Goal: Information Seeking & Learning: Learn about a topic

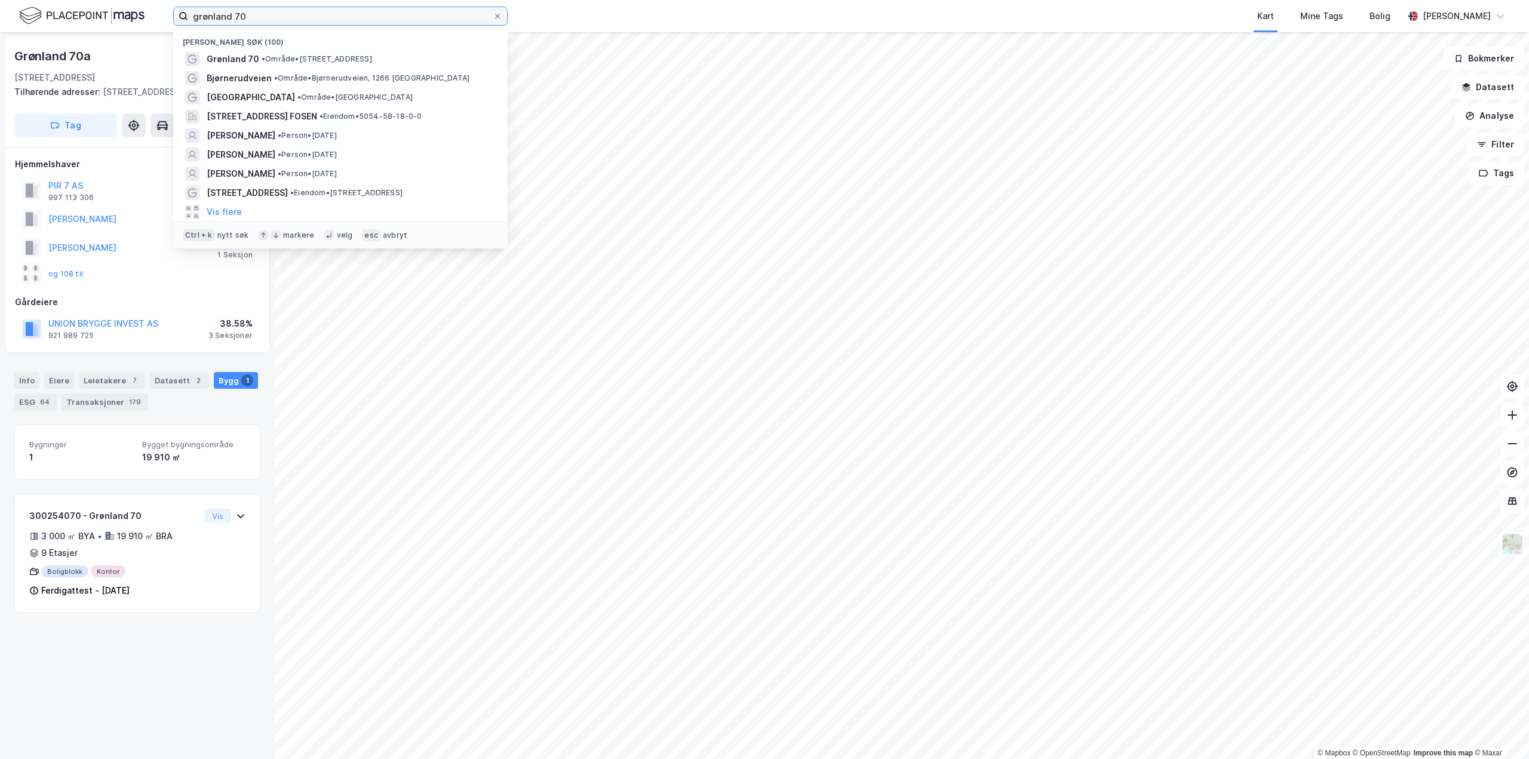
click at [330, 8] on input "grønland 70" at bounding box center [340, 16] width 305 height 18
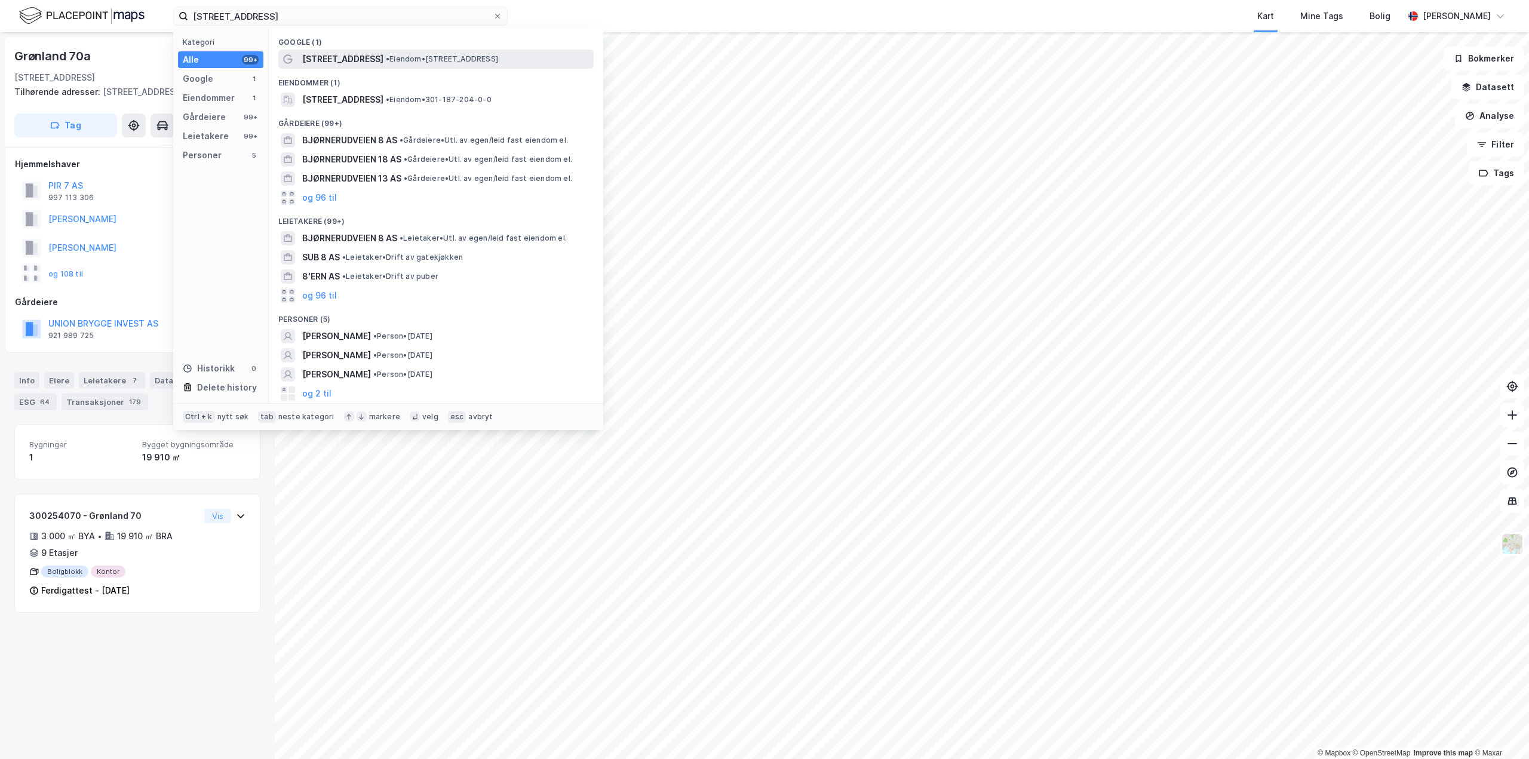
click at [386, 56] on span "•" at bounding box center [388, 58] width 4 height 9
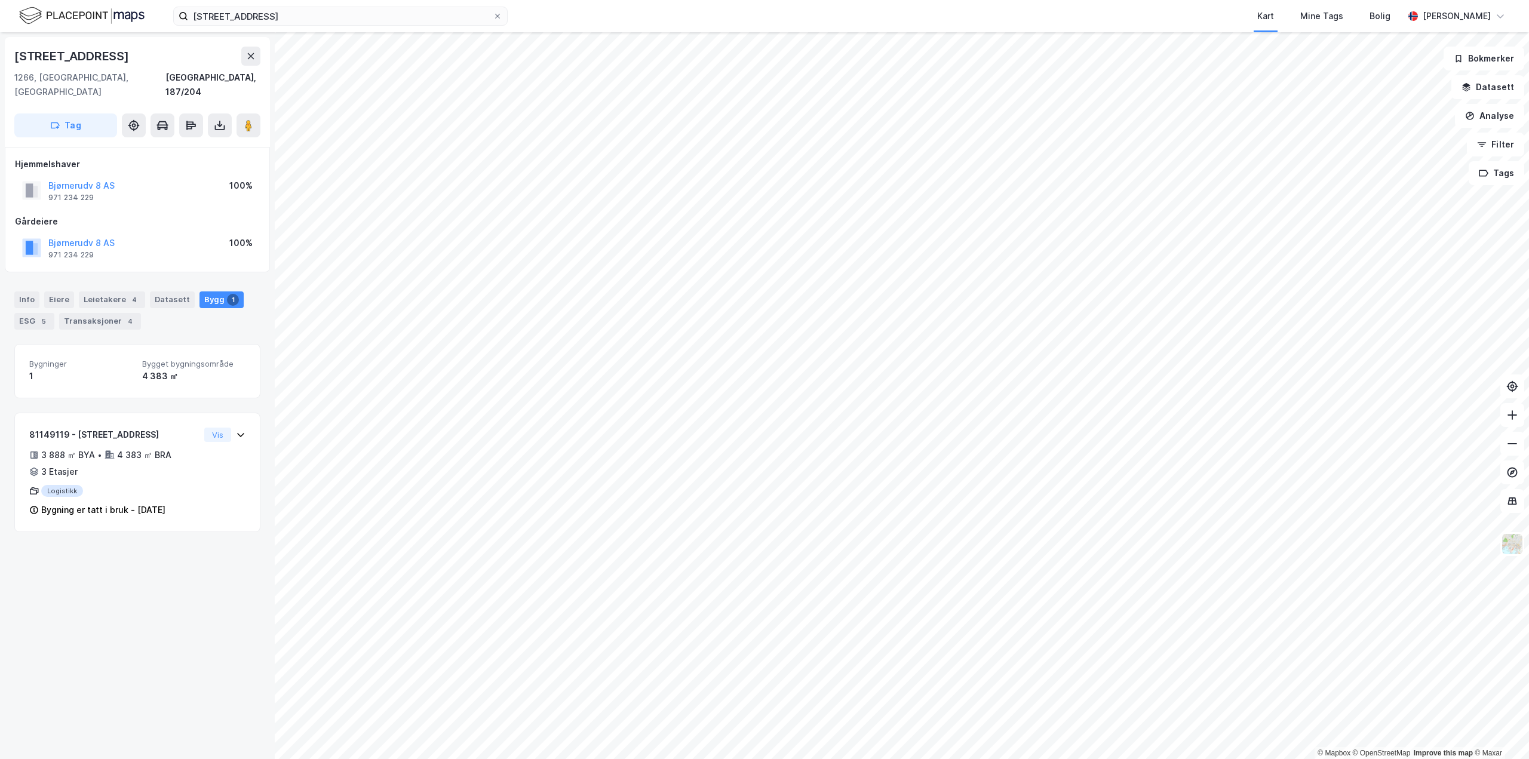
scroll to position [58, 0]
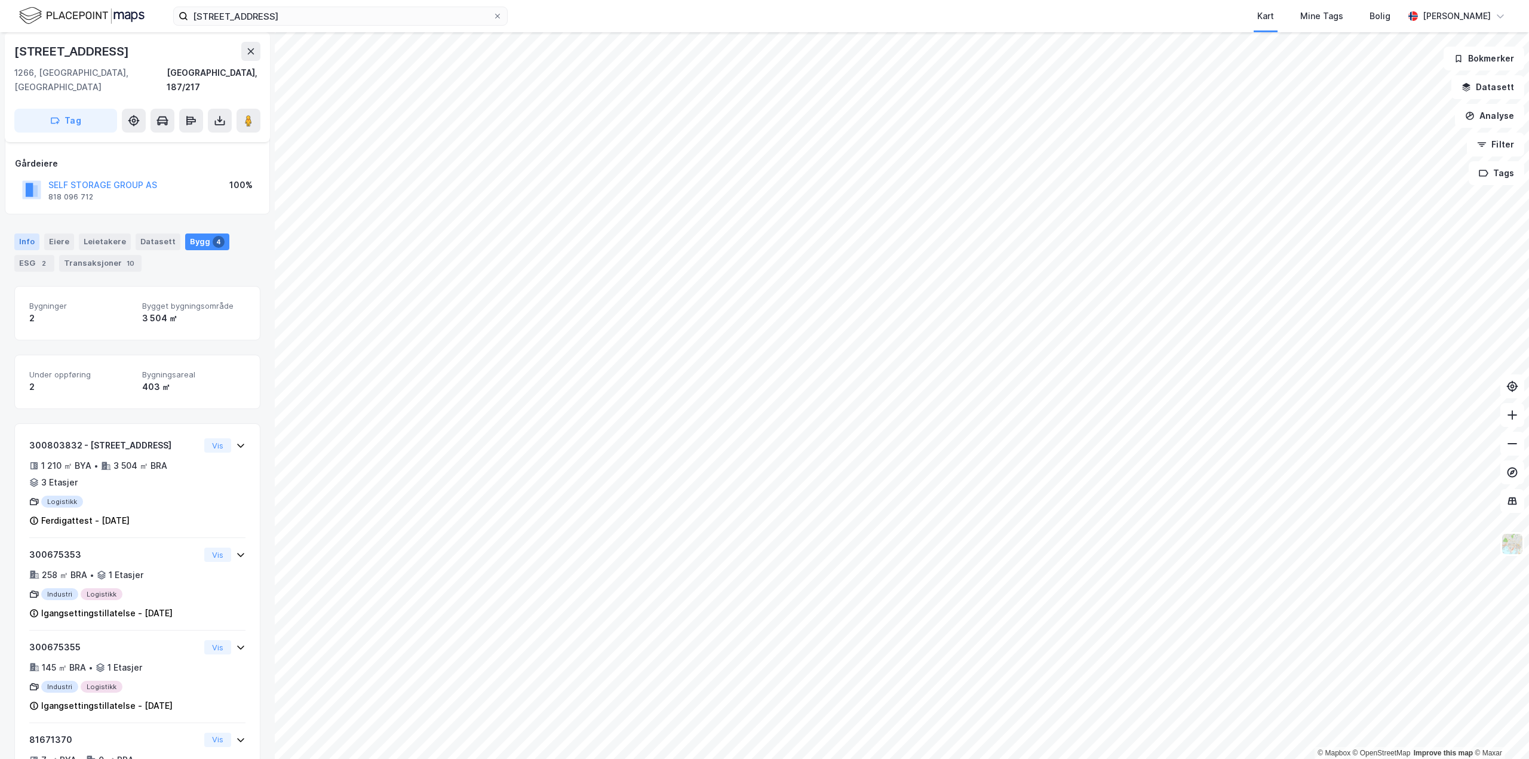
click at [26, 233] on div "Info" at bounding box center [26, 241] width 25 height 17
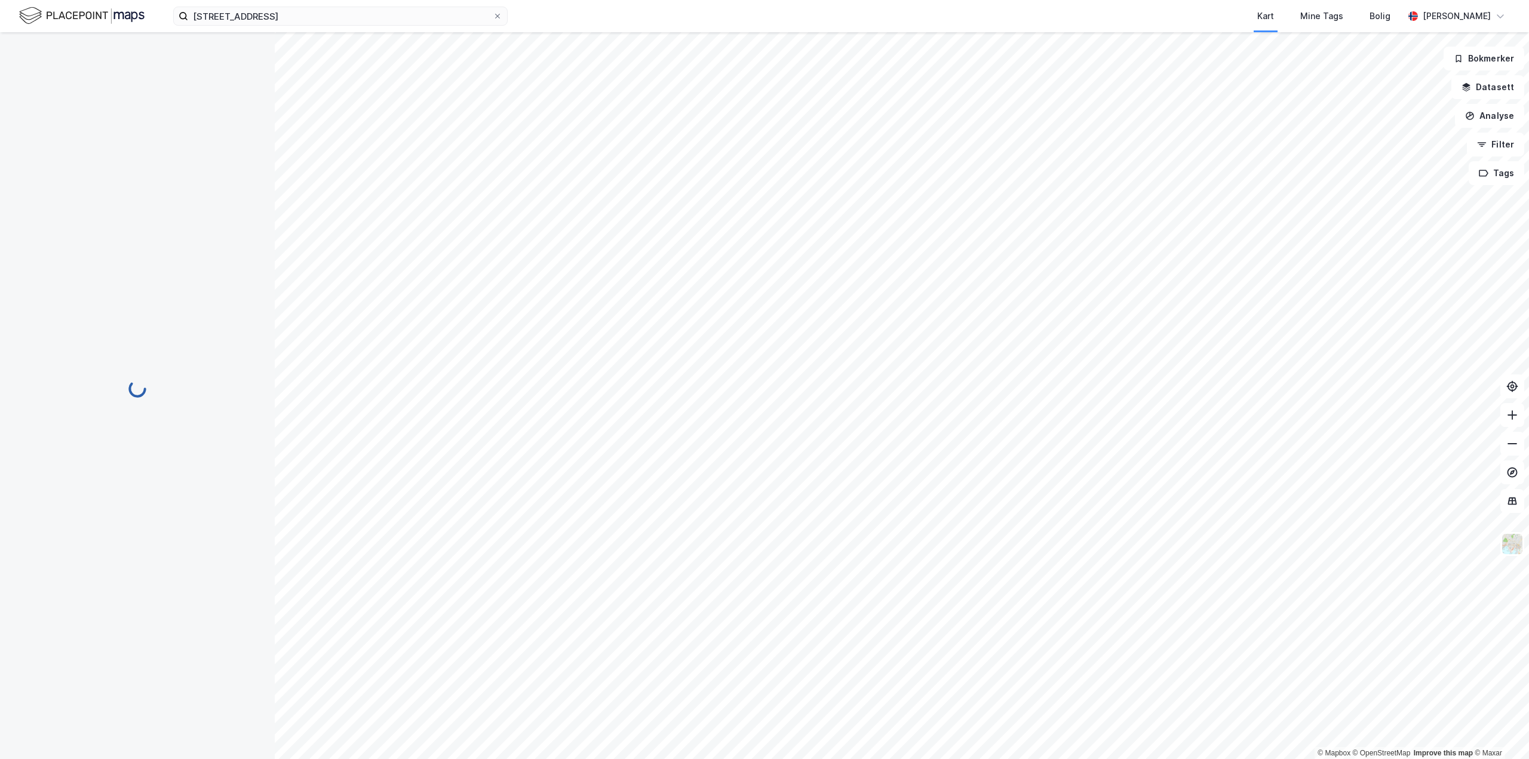
scroll to position [11, 0]
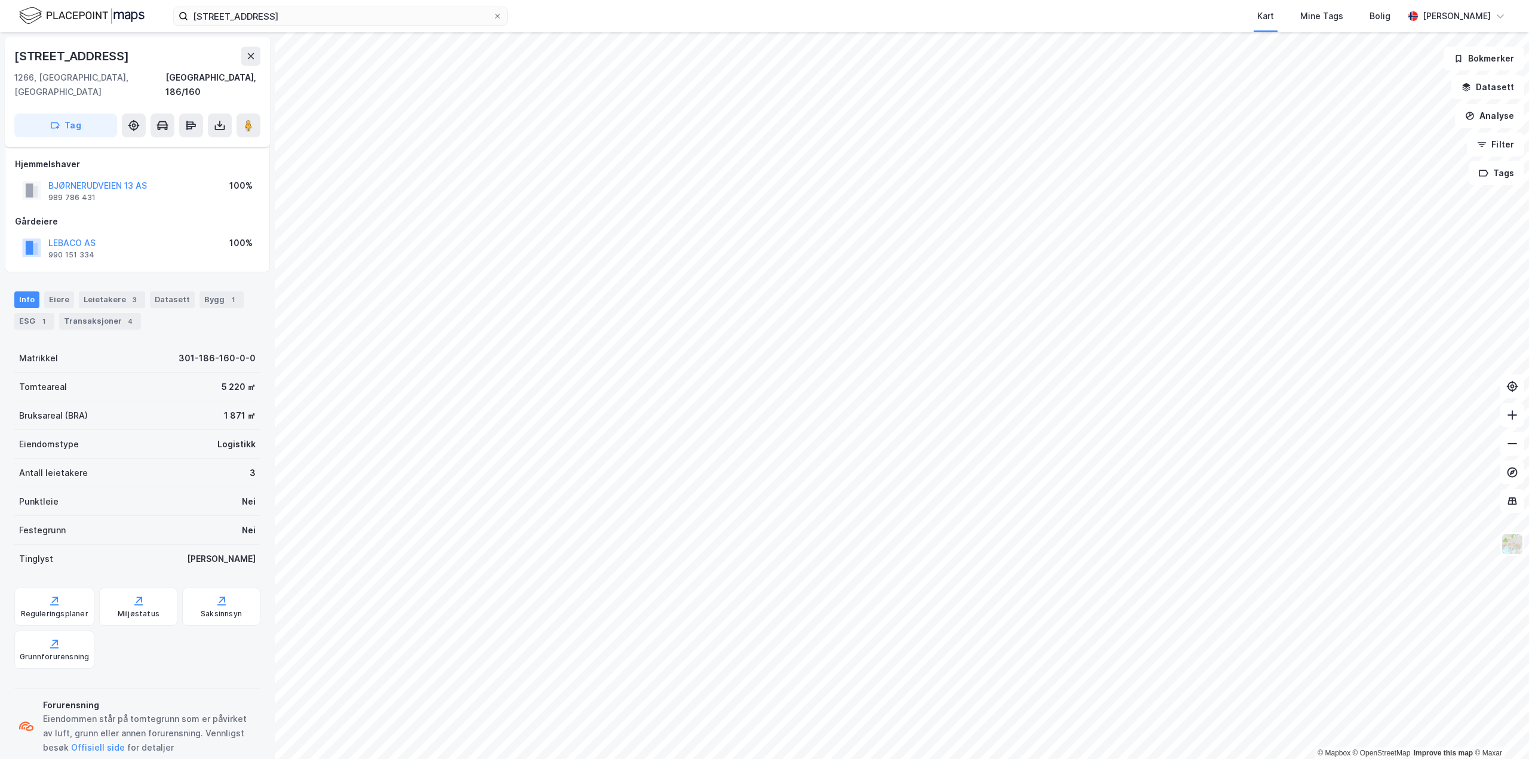
scroll to position [11, 0]
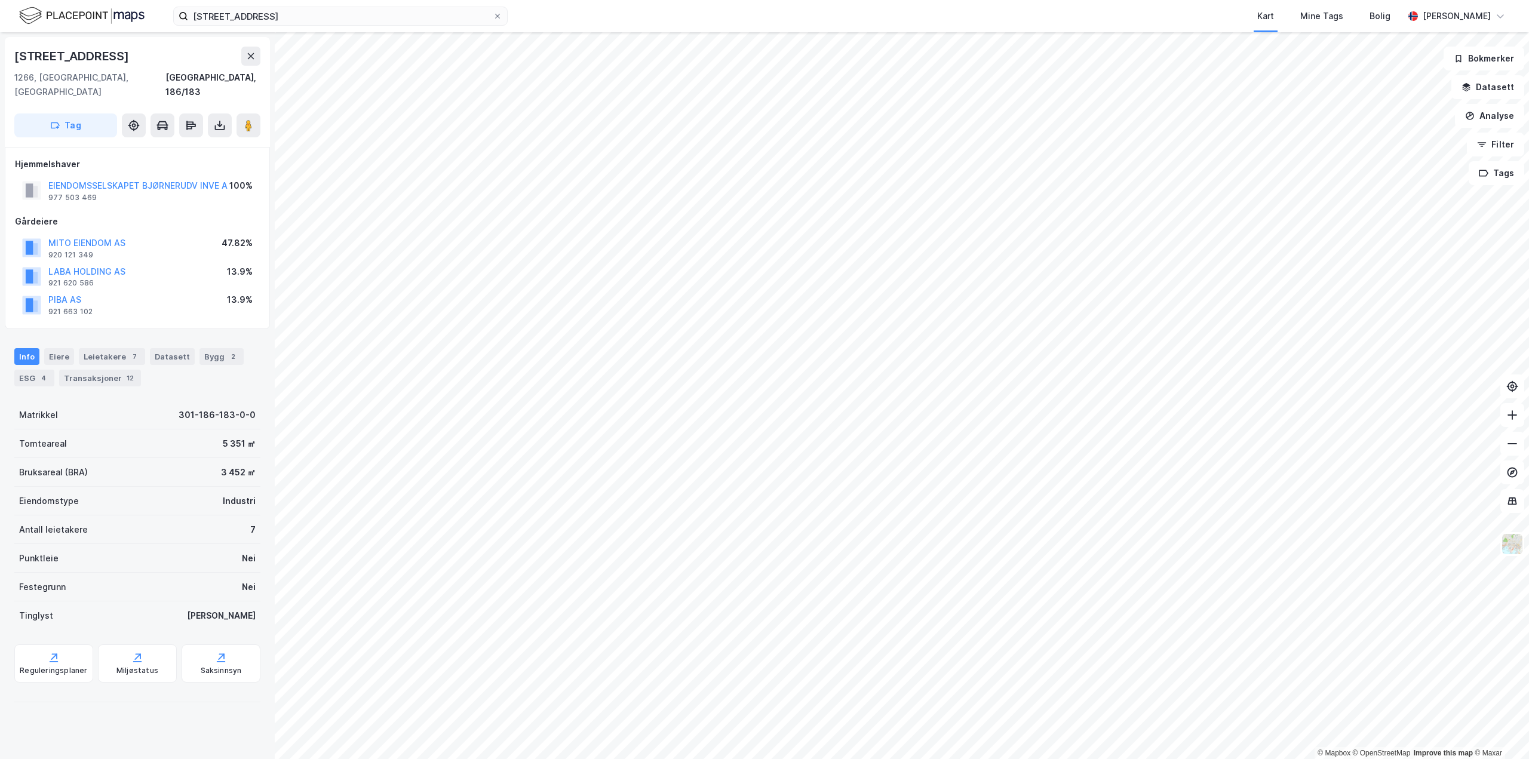
scroll to position [11, 0]
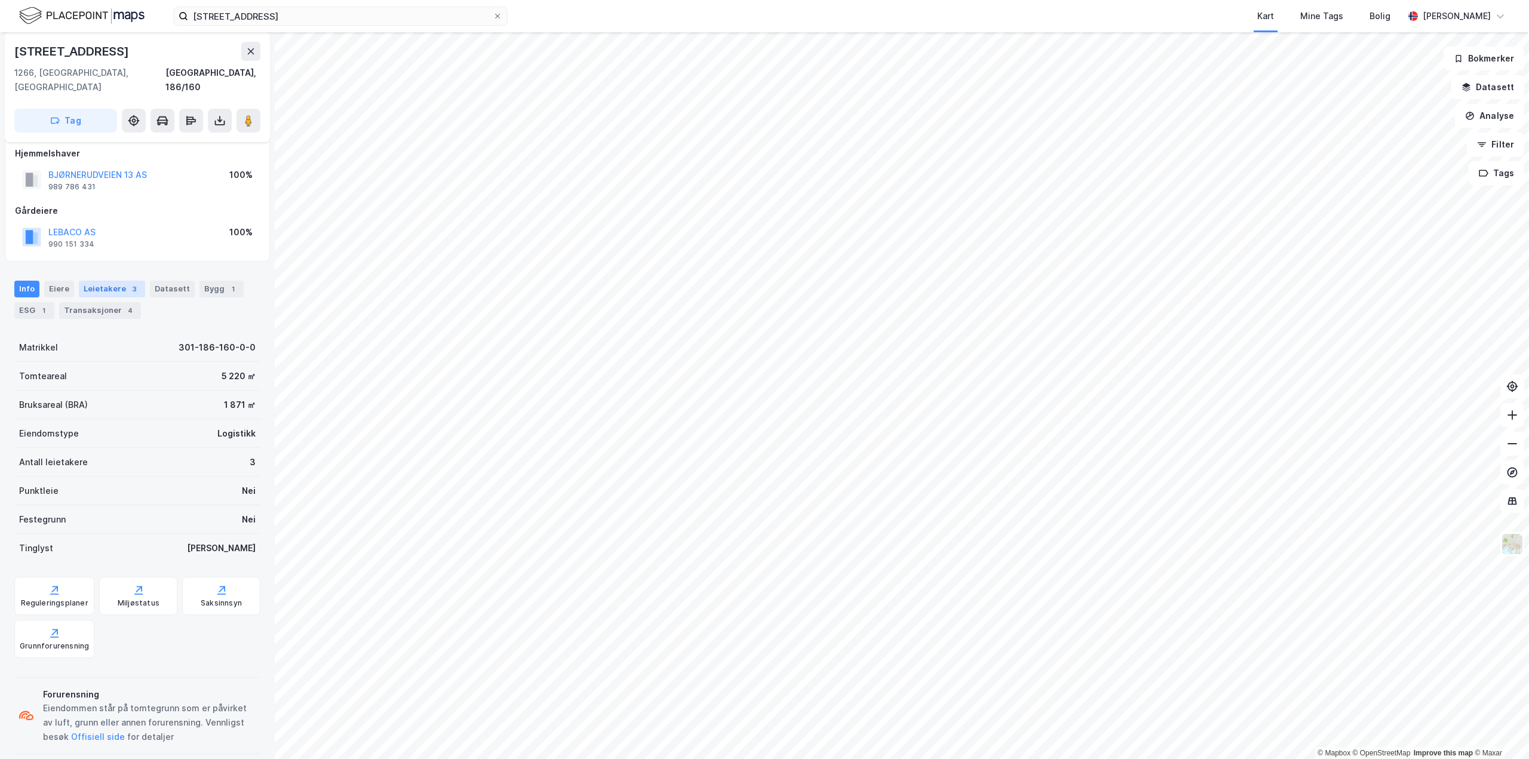
click at [110, 281] on div "Leietakere 3" at bounding box center [112, 289] width 66 height 17
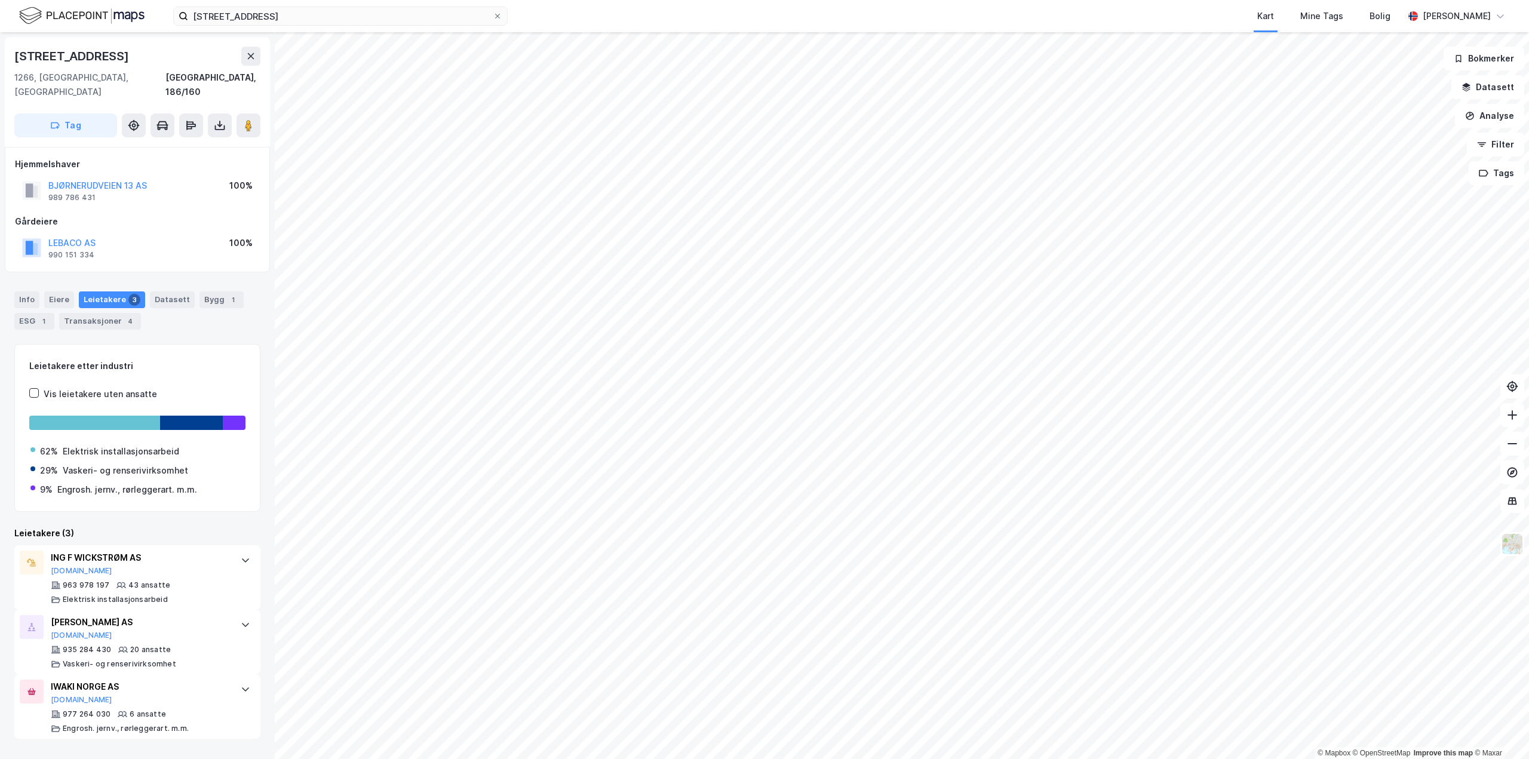
click at [29, 294] on div "Info [PERSON_NAME] 3 Datasett Bygg 1 ESG 1 Transaksjoner 4" at bounding box center [137, 310] width 246 height 38
click at [29, 291] on div "Info" at bounding box center [26, 299] width 25 height 17
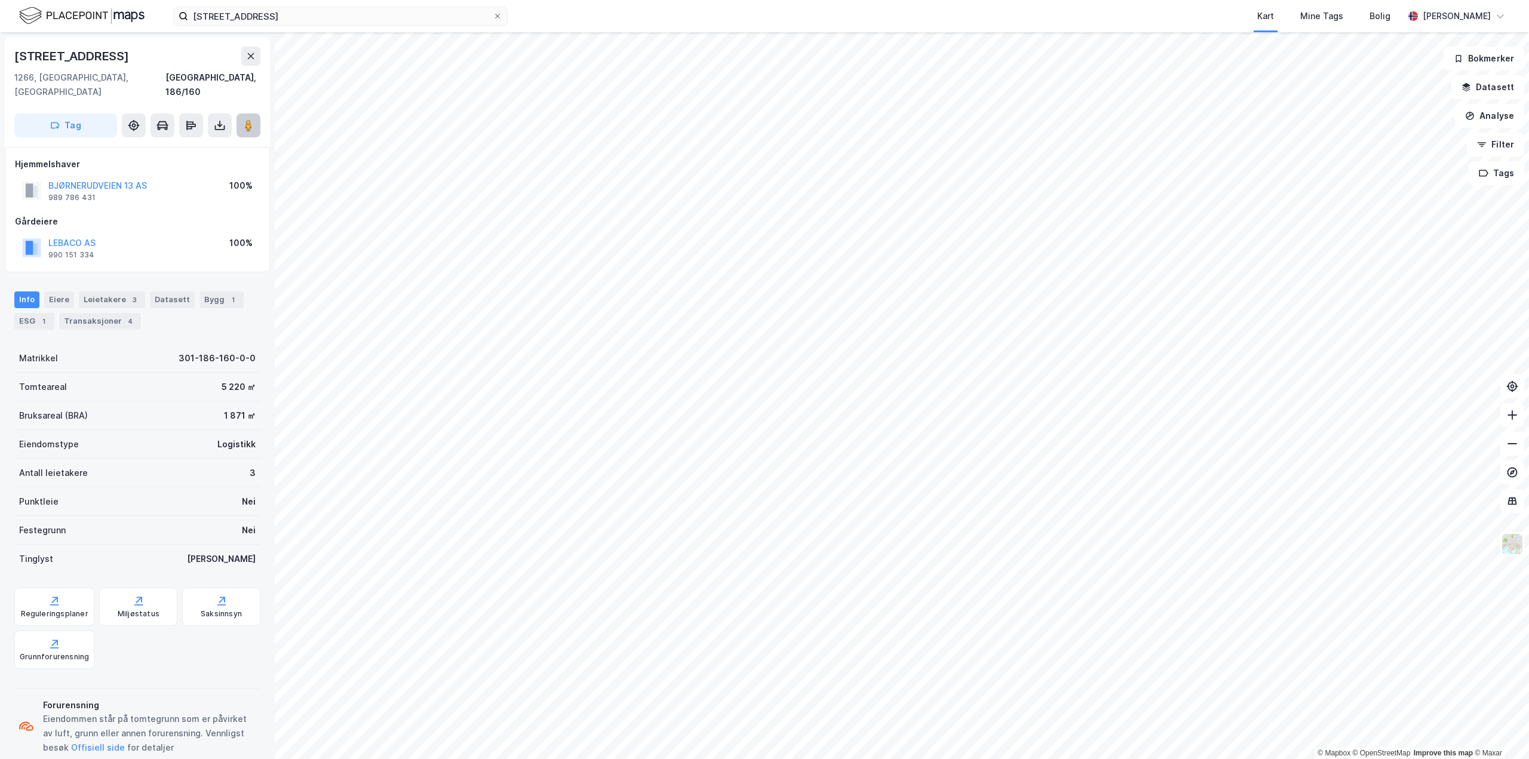
click at [252, 119] on image at bounding box center [248, 125] width 7 height 12
click at [128, 294] on div "3" at bounding box center [134, 300] width 12 height 12
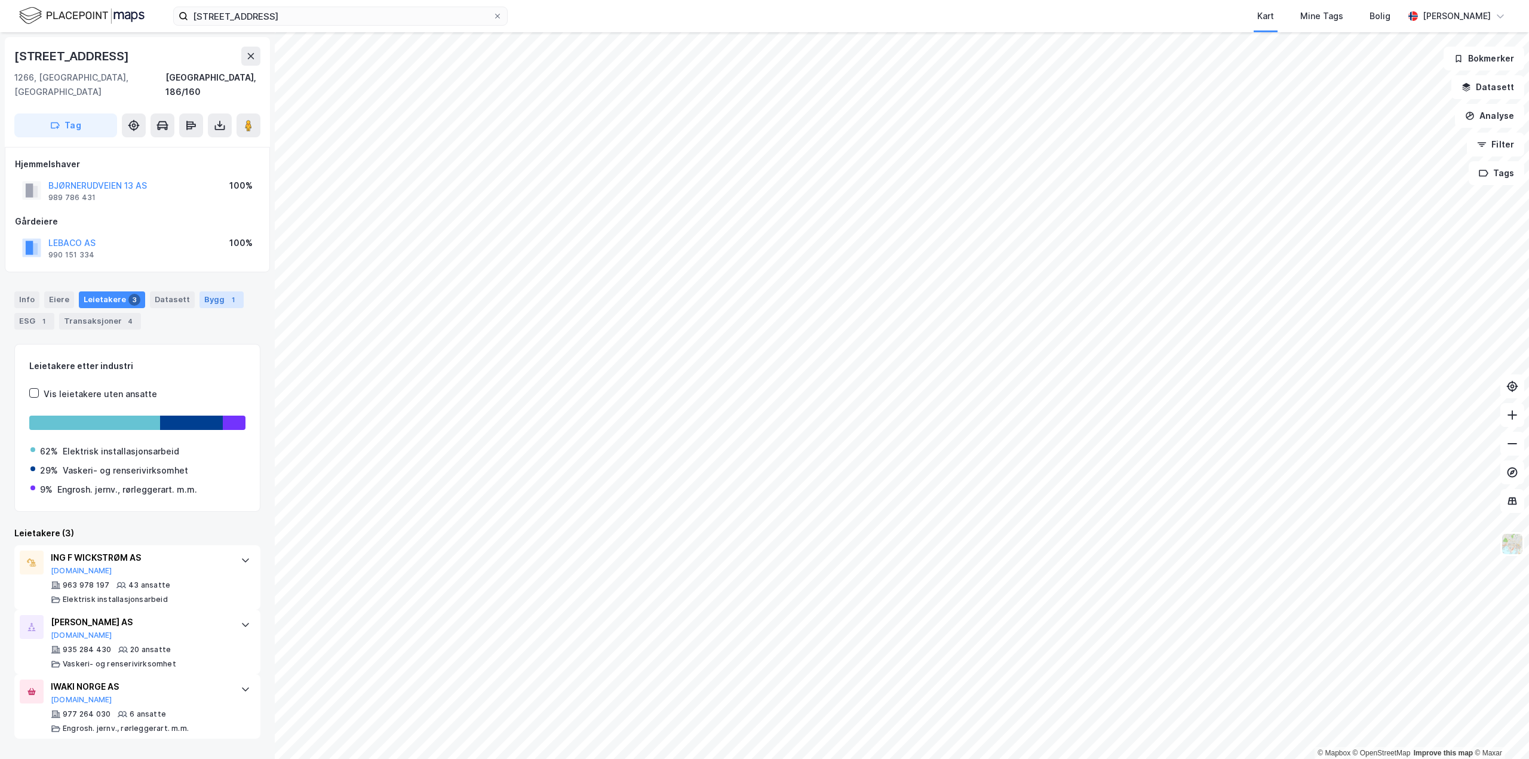
click at [206, 291] on div "Bygg 1" at bounding box center [221, 299] width 44 height 17
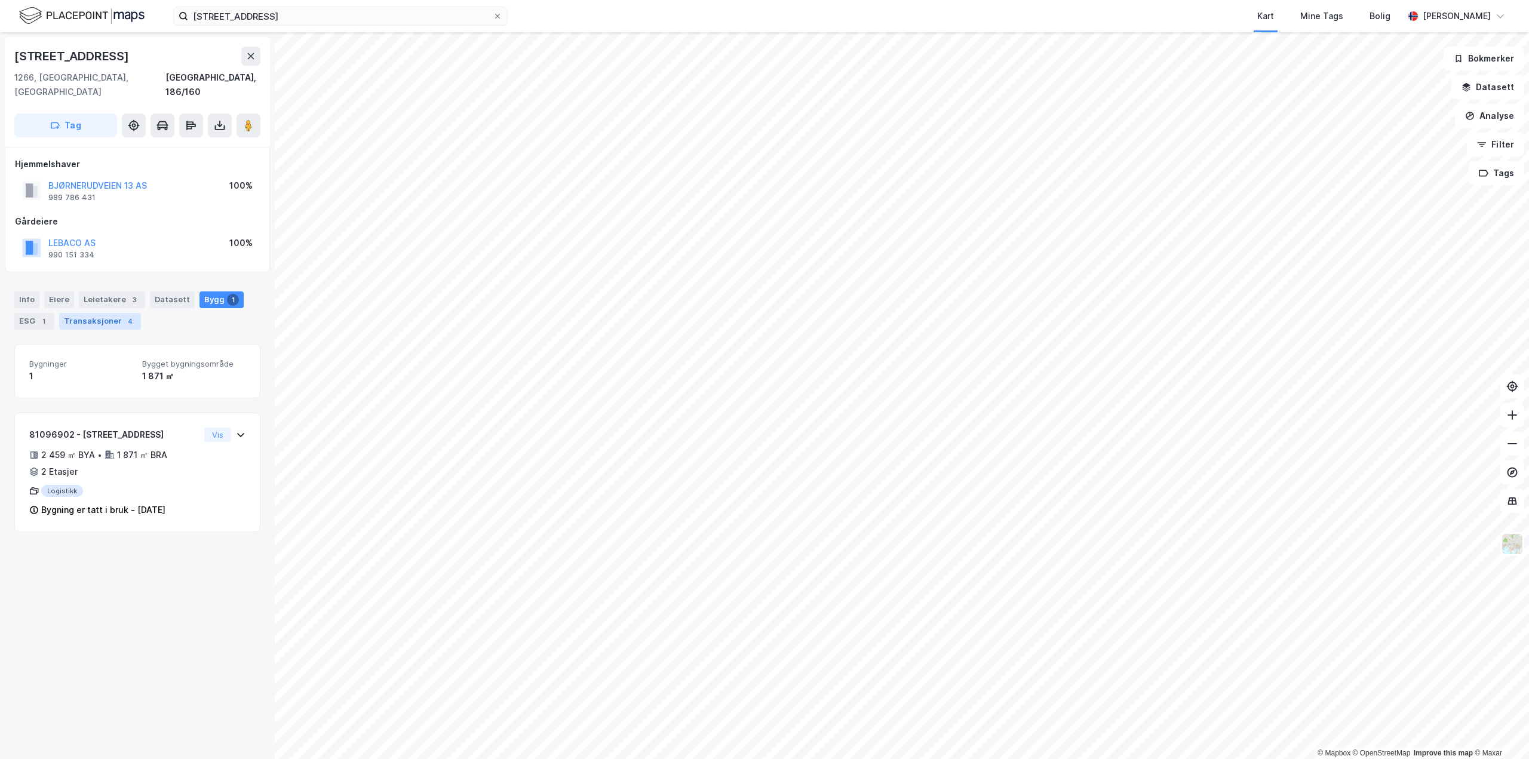
click at [117, 313] on div "Transaksjoner 4" at bounding box center [100, 321] width 82 height 17
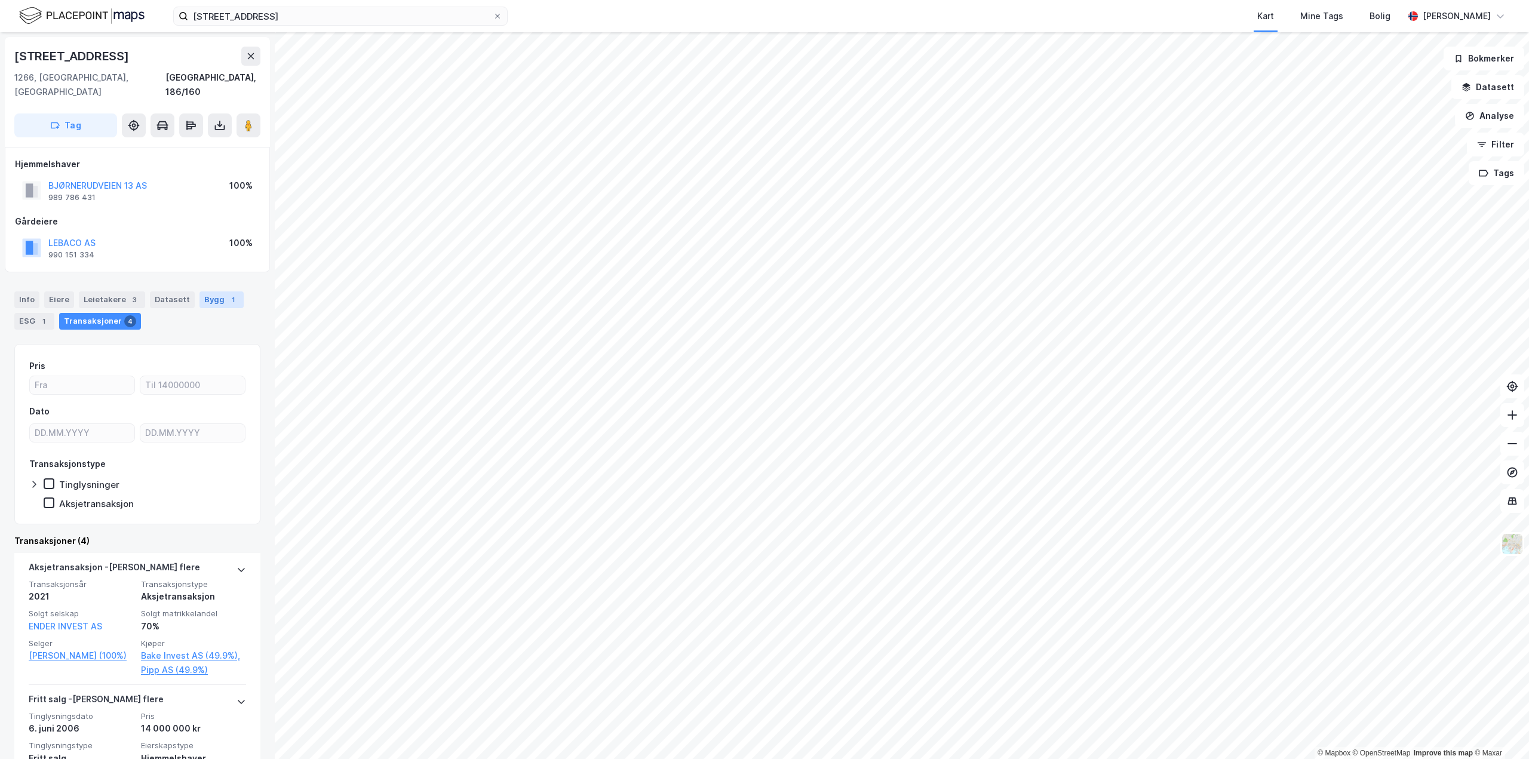
click at [207, 291] on div "Bygg 1" at bounding box center [221, 299] width 44 height 17
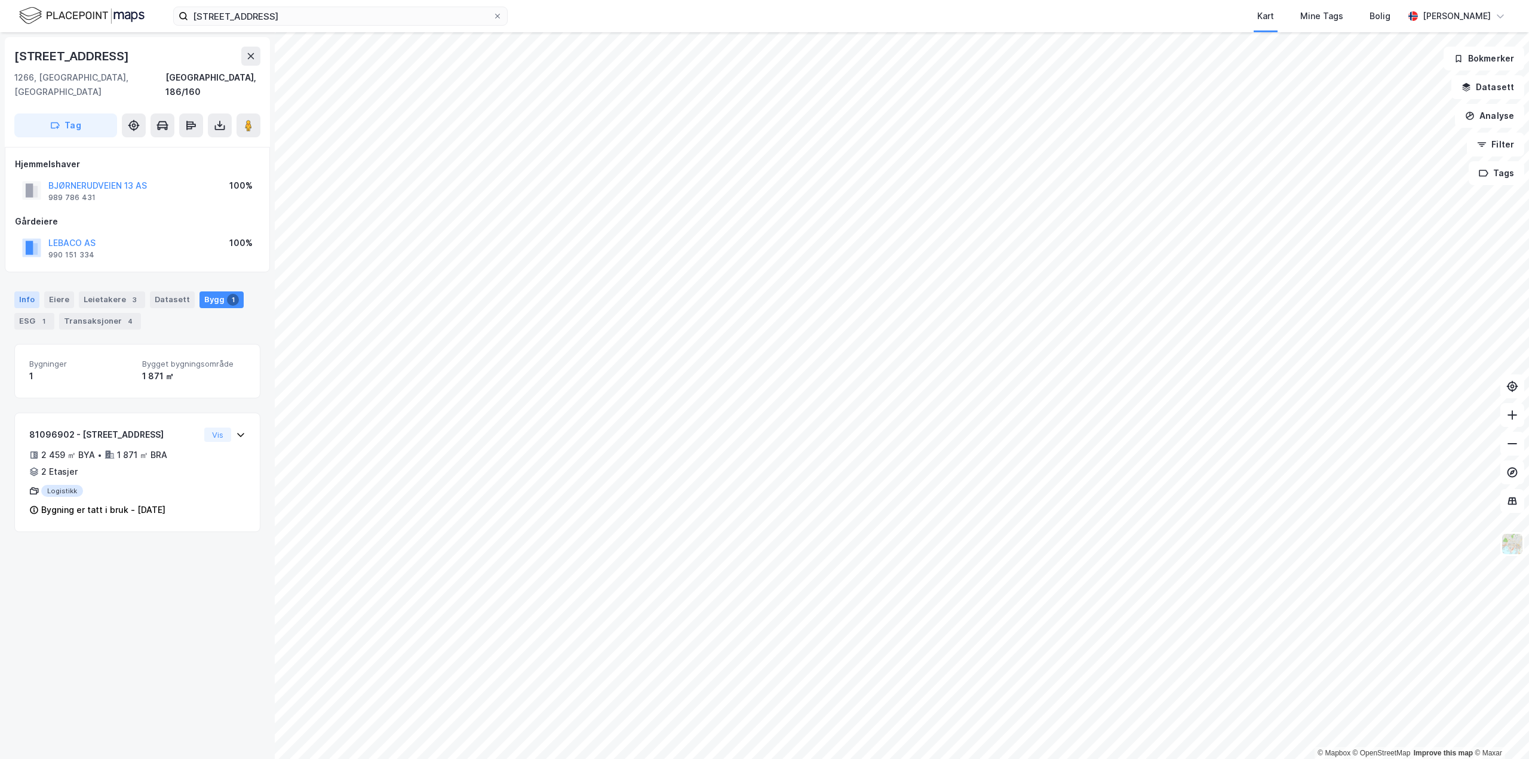
click at [24, 291] on div "Info" at bounding box center [26, 299] width 25 height 17
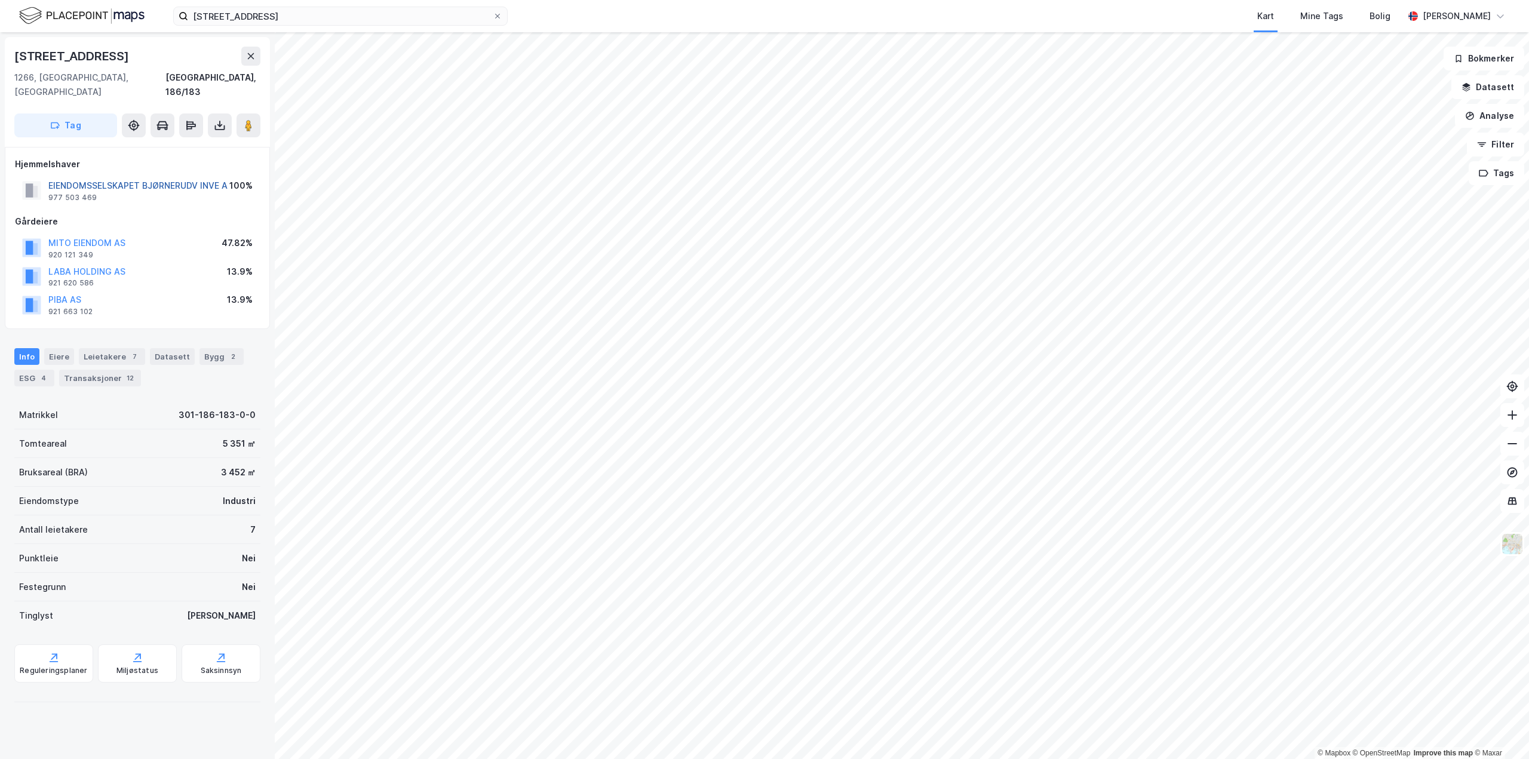
click at [0, 0] on button "EIENDOMSSELSKAPET BJØRNERUDV INVE A" at bounding box center [0, 0] width 0 height 0
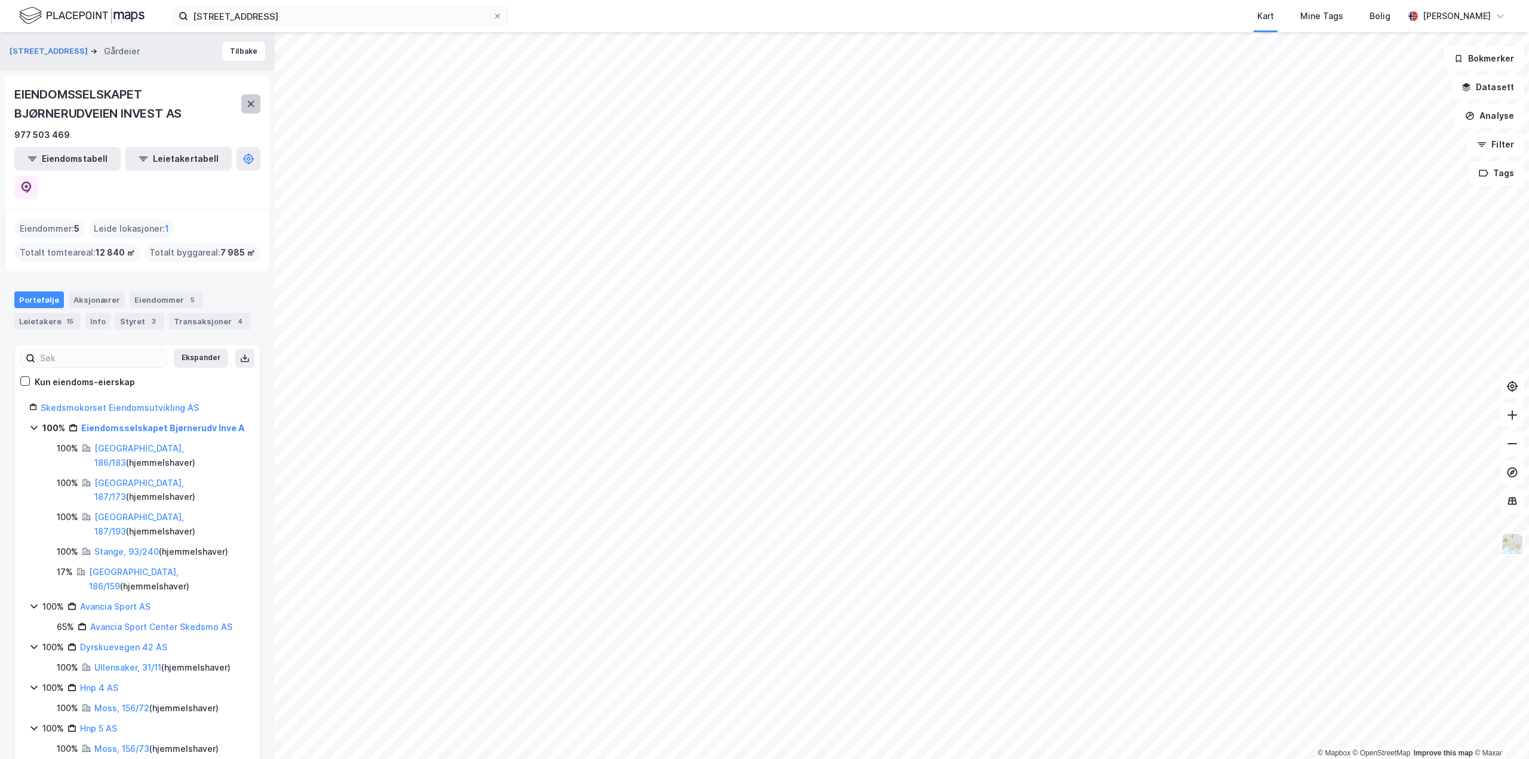
click at [249, 106] on icon at bounding box center [251, 104] width 7 height 6
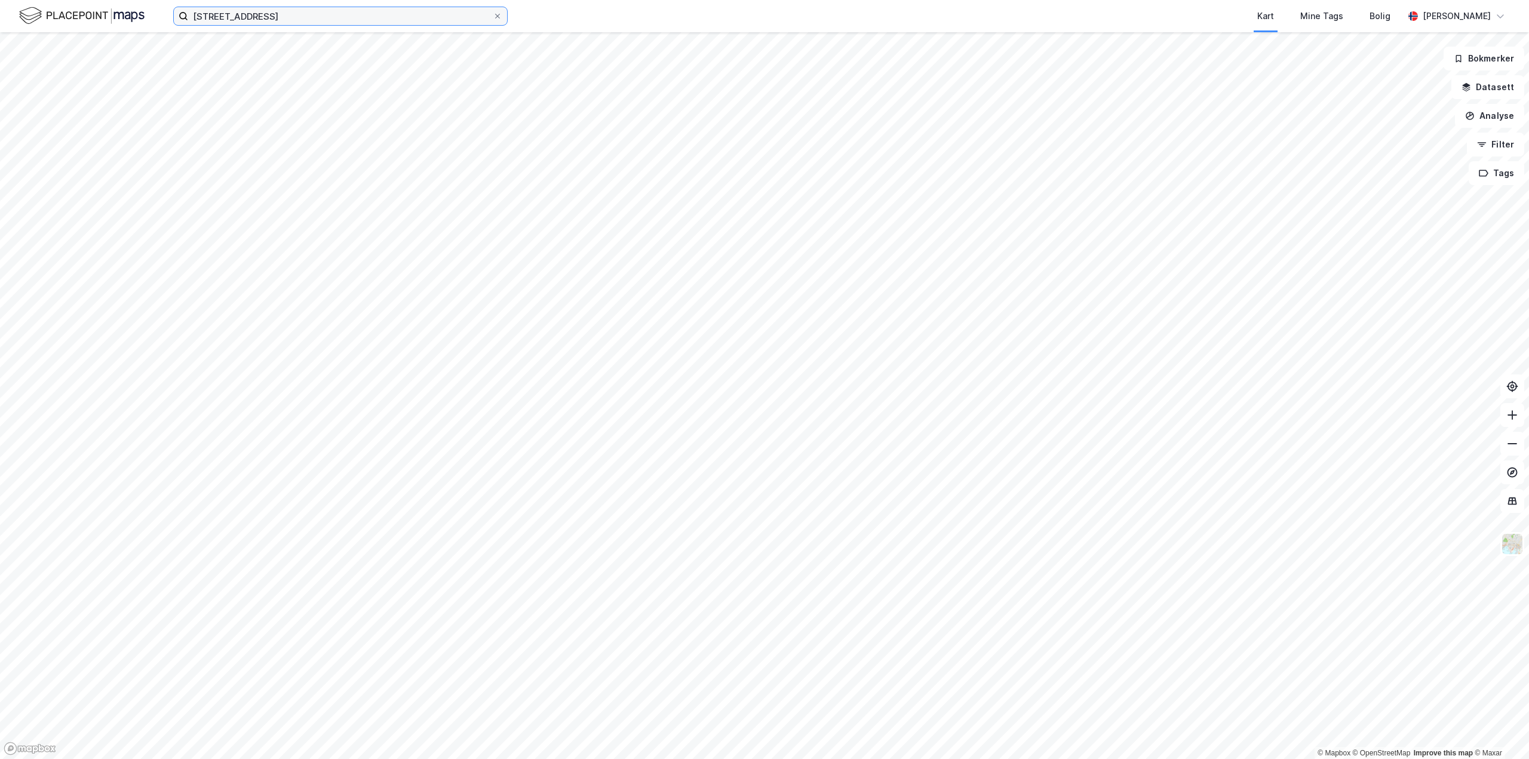
click at [394, 10] on input "[STREET_ADDRESS]" at bounding box center [340, 16] width 305 height 18
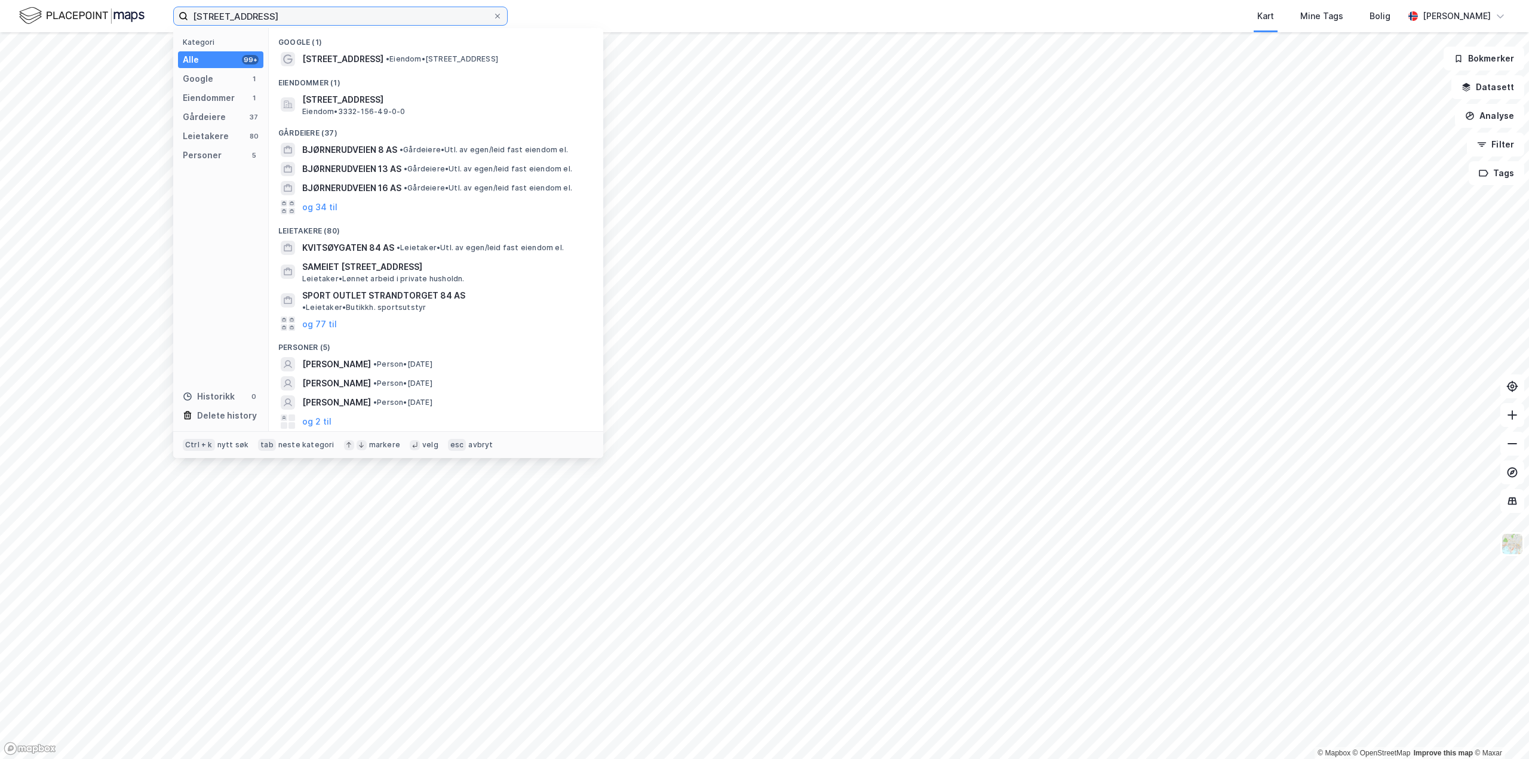
type input "[STREET_ADDRESS]"
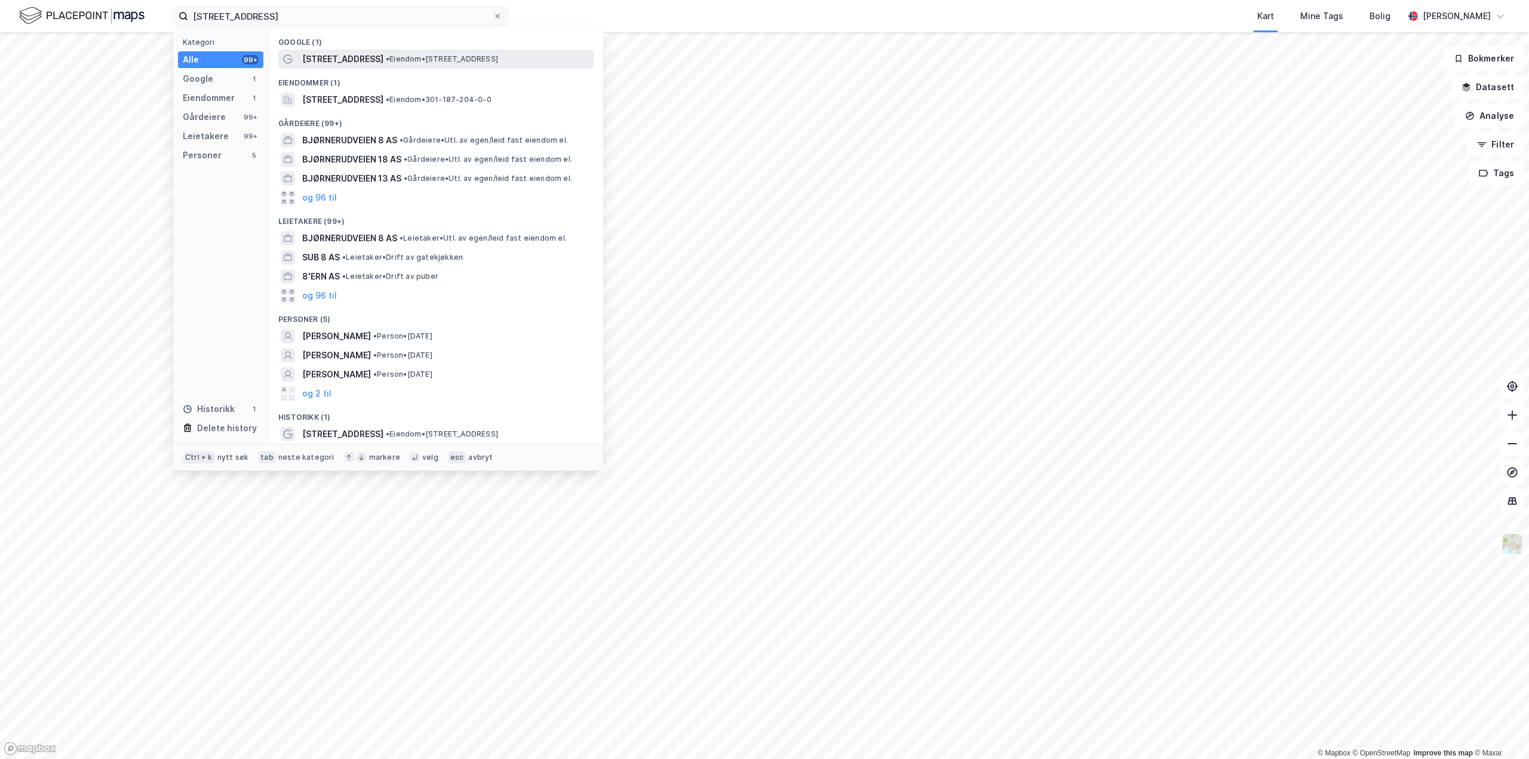
click at [396, 59] on span "• Eiendom • [STREET_ADDRESS]" at bounding box center [442, 59] width 112 height 10
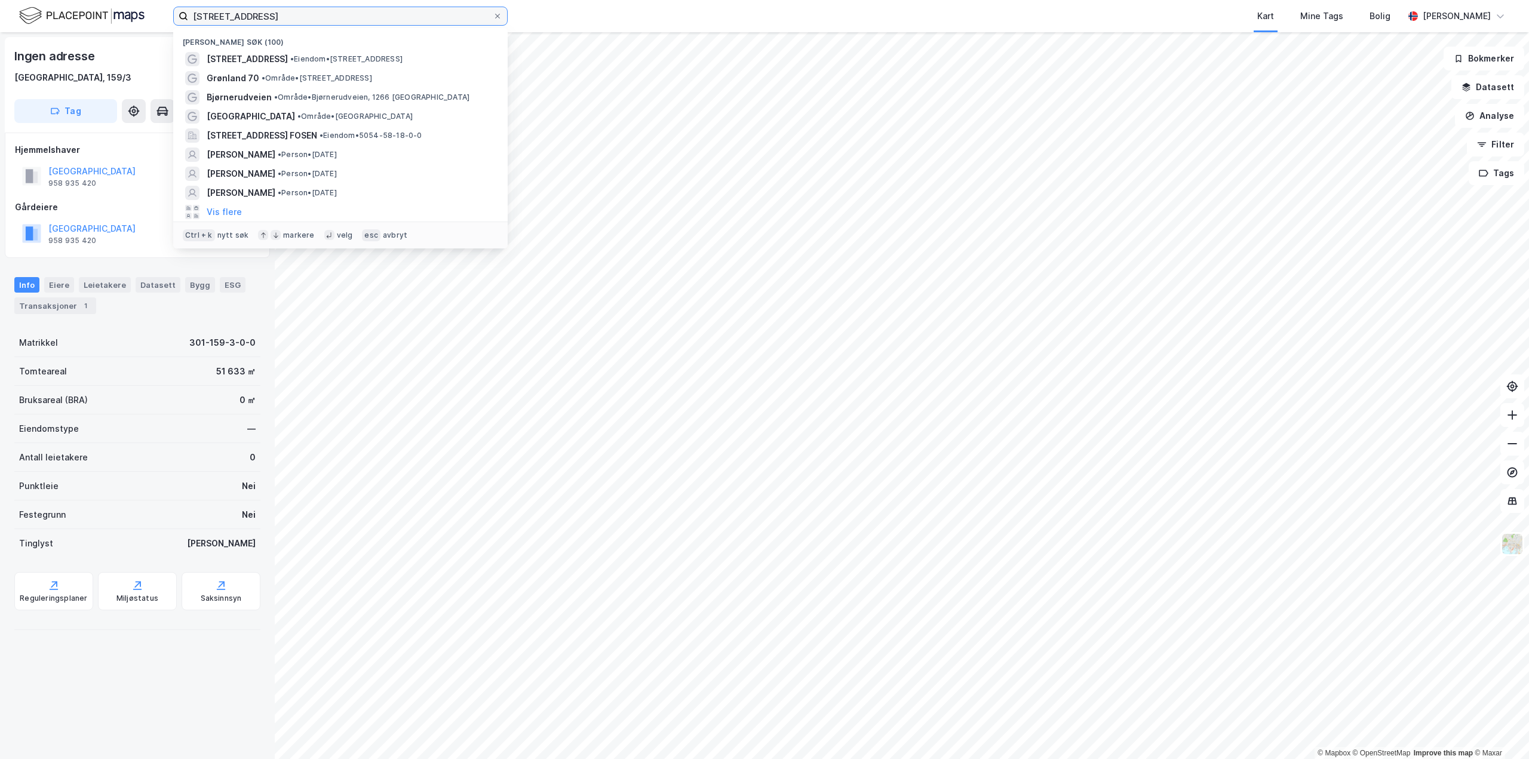
click at [307, 13] on input "[STREET_ADDRESS]" at bounding box center [340, 16] width 305 height 18
click at [365, 57] on span "• Eiendom • [STREET_ADDRESS]" at bounding box center [346, 59] width 112 height 10
